Goal: Find specific page/section: Find specific page/section

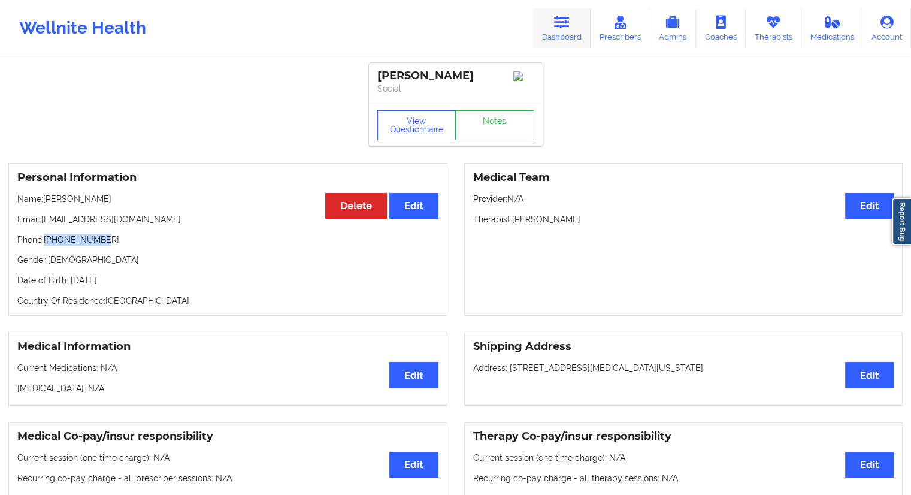
click at [552, 32] on link "Dashboard" at bounding box center [561, 28] width 57 height 40
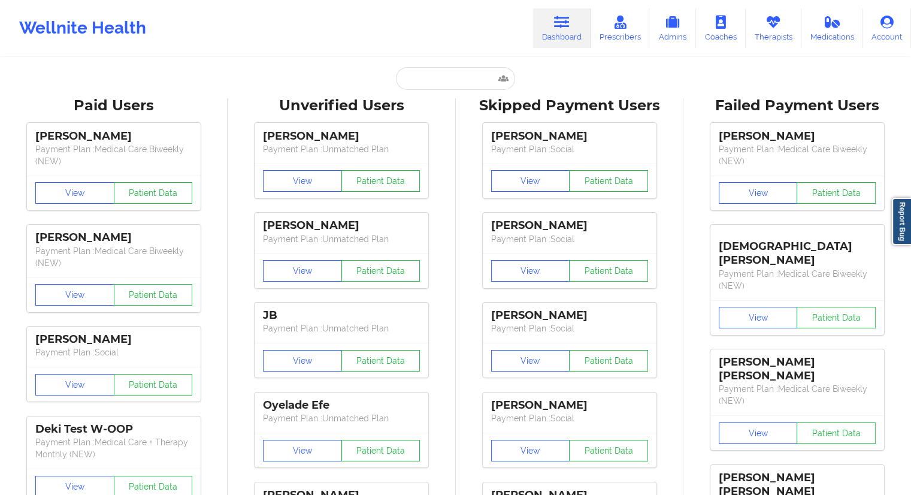
click at [384, 75] on div "Paid Unverified [PERSON_NAME] - [EMAIL_ADDRESS][DOMAIN_NAME] Social Skipped Fai…" at bounding box center [456, 78] width 240 height 23
click at [418, 78] on input "text" at bounding box center [455, 78] width 119 height 23
paste input "[PERSON_NAME]"
type input "[PERSON_NAME]"
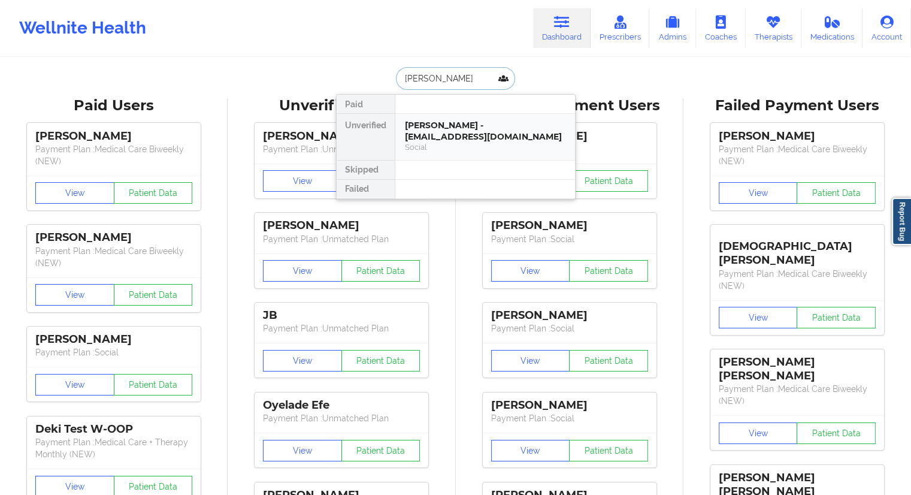
click at [442, 140] on div "[PERSON_NAME] - [EMAIL_ADDRESS][DOMAIN_NAME]" at bounding box center [485, 131] width 161 height 22
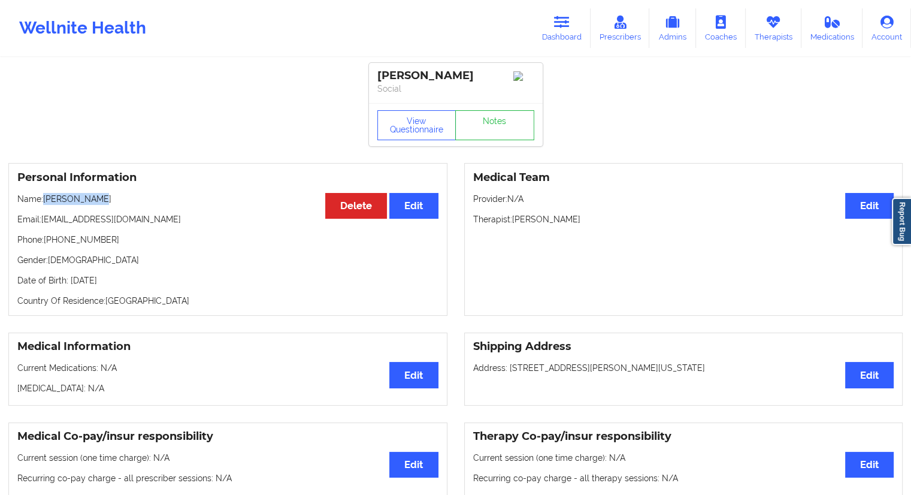
drag, startPoint x: 118, startPoint y: 206, endPoint x: 44, endPoint y: 202, distance: 73.8
click at [44, 202] on p "Name: [PERSON_NAME]" at bounding box center [227, 199] width 421 height 12
copy p "[PERSON_NAME]"
drag, startPoint x: 159, startPoint y: 228, endPoint x: 43, endPoint y: 225, distance: 115.6
click at [43, 225] on p "Email: [EMAIL_ADDRESS][DOMAIN_NAME]" at bounding box center [227, 219] width 421 height 12
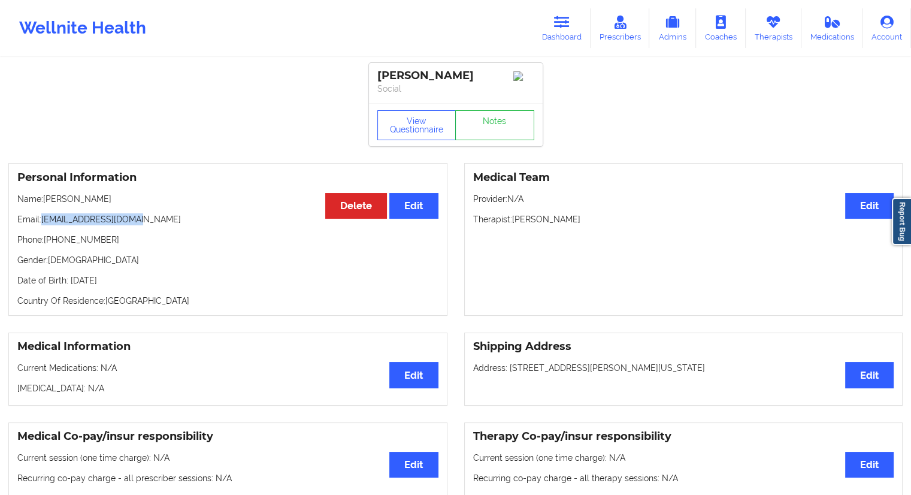
copy p "[EMAIL_ADDRESS][DOMAIN_NAME]"
drag, startPoint x: 107, startPoint y: 209, endPoint x: 46, endPoint y: 205, distance: 61.2
click at [46, 205] on p "Name: [PERSON_NAME]" at bounding box center [227, 199] width 421 height 12
copy p "[PERSON_NAME]"
click at [552, 26] on link "Dashboard" at bounding box center [561, 28] width 57 height 40
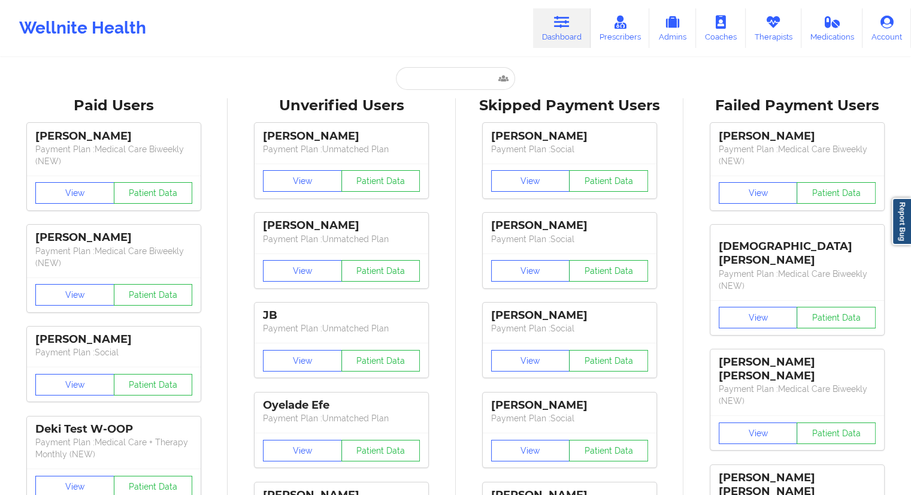
click at [444, 71] on input "text" at bounding box center [455, 78] width 119 height 23
paste input "[PERSON_NAME]"
type input "[PERSON_NAME]"
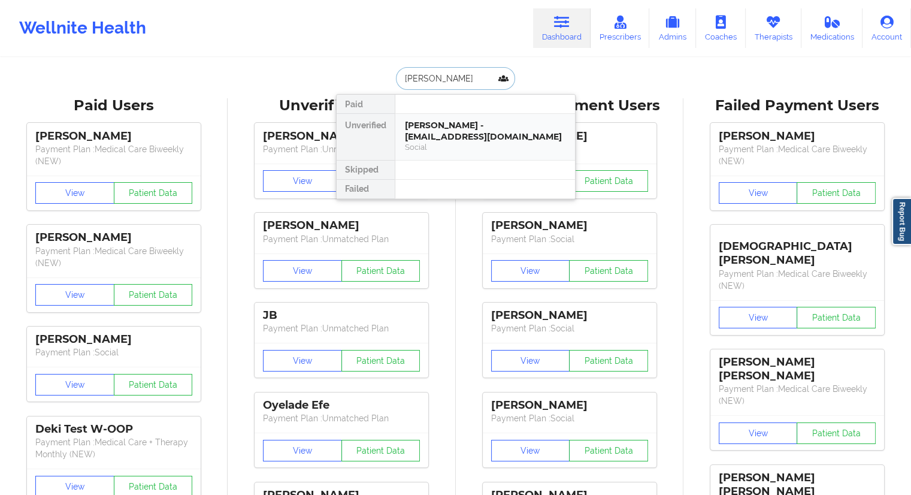
click at [419, 127] on div "[PERSON_NAME] - [EMAIL_ADDRESS][DOMAIN_NAME]" at bounding box center [485, 131] width 161 height 22
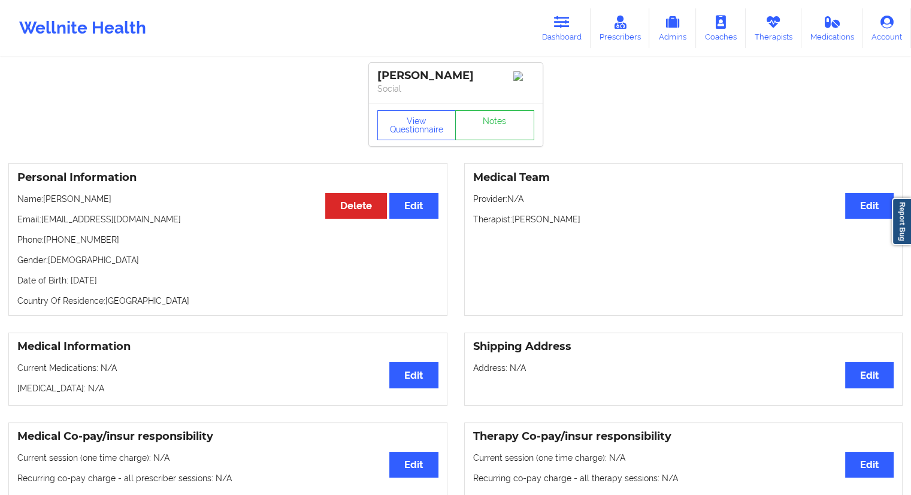
drag, startPoint x: 115, startPoint y: 199, endPoint x: 47, endPoint y: 195, distance: 67.8
click at [47, 195] on div "Personal Information Edit Delete Name: [PERSON_NAME] Email: [EMAIL_ADDRESS][DOM…" at bounding box center [227, 239] width 439 height 153
copy p "[PERSON_NAME]"
click at [108, 195] on div "Personal Information Edit Delete Name: [PERSON_NAME] Email: [EMAIL_ADDRESS][DOM…" at bounding box center [227, 239] width 439 height 153
drag, startPoint x: 103, startPoint y: 197, endPoint x: 45, endPoint y: 197, distance: 58.1
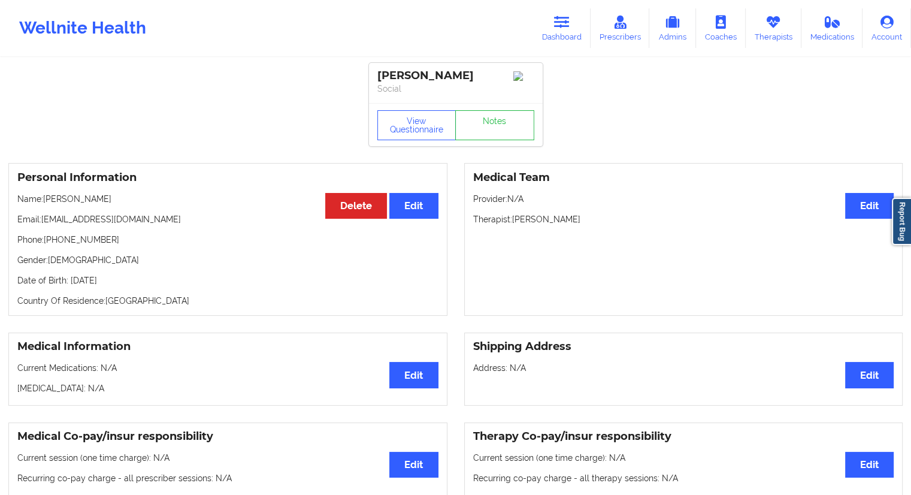
click at [45, 197] on p "Name: [PERSON_NAME]" at bounding box center [227, 199] width 421 height 12
